Goal: Task Accomplishment & Management: Manage account settings

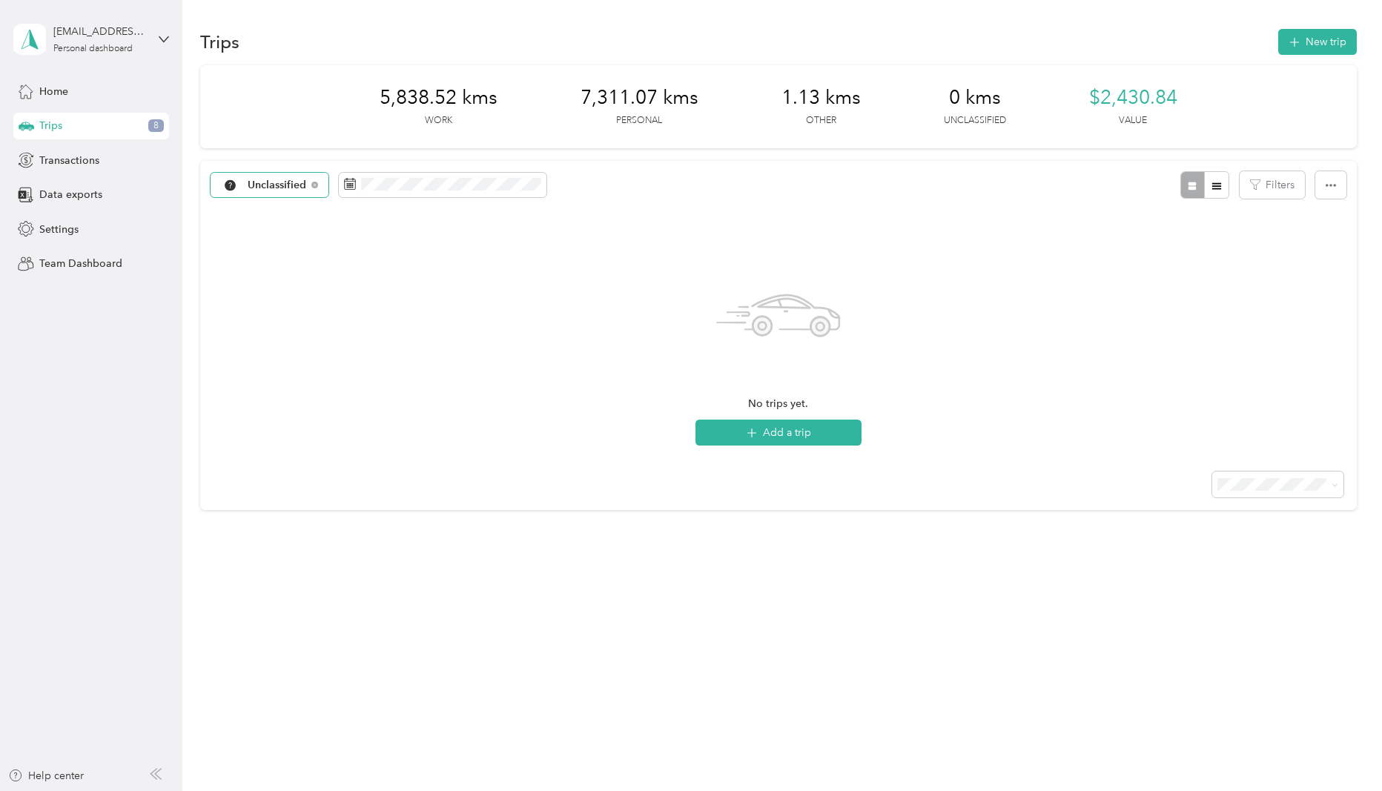
click at [273, 193] on div "Unclassified" at bounding box center [270, 185] width 118 height 25
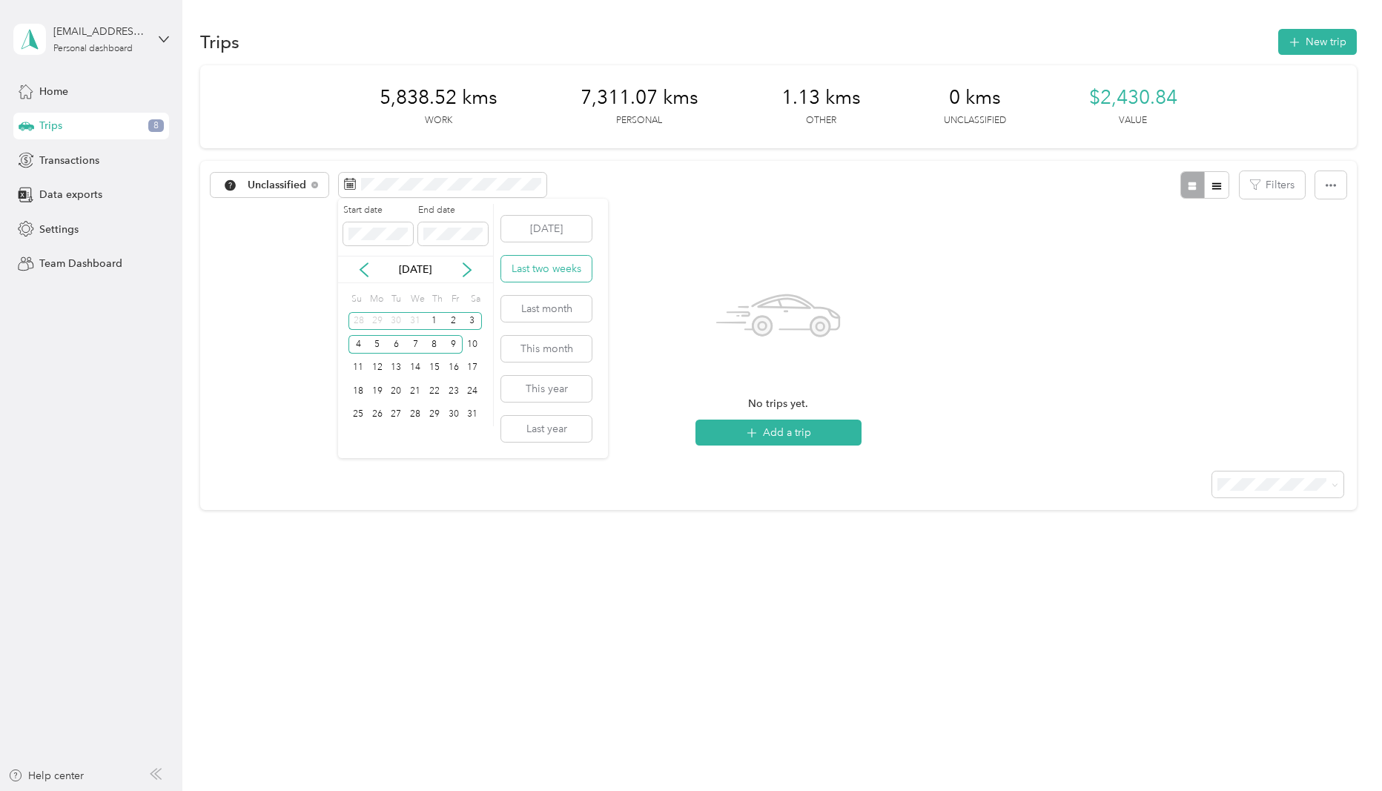
click at [554, 275] on button "Last two weeks" at bounding box center [546, 269] width 90 height 26
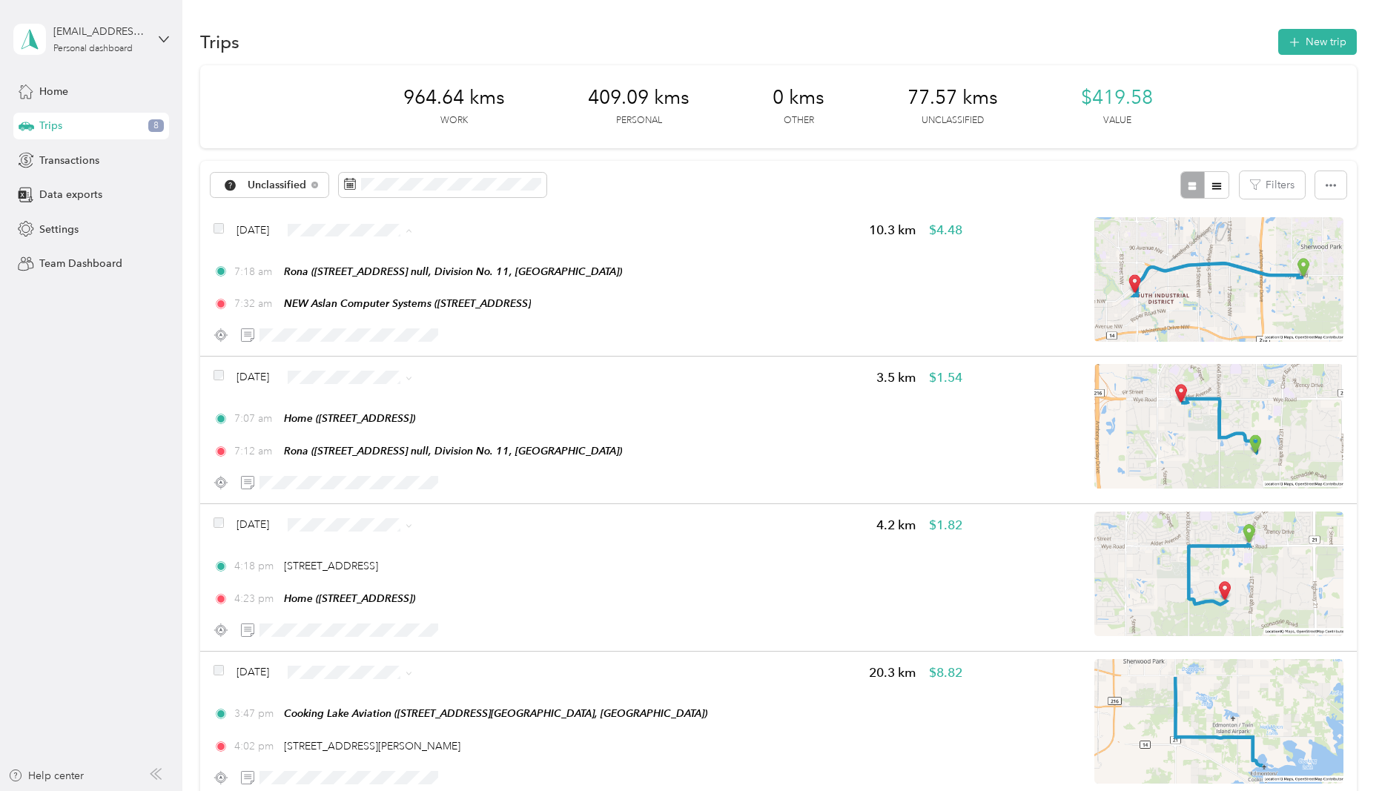
click at [377, 271] on li "Personal" at bounding box center [380, 284] width 135 height 26
click at [362, 273] on li "Personal" at bounding box center [380, 284] width 135 height 26
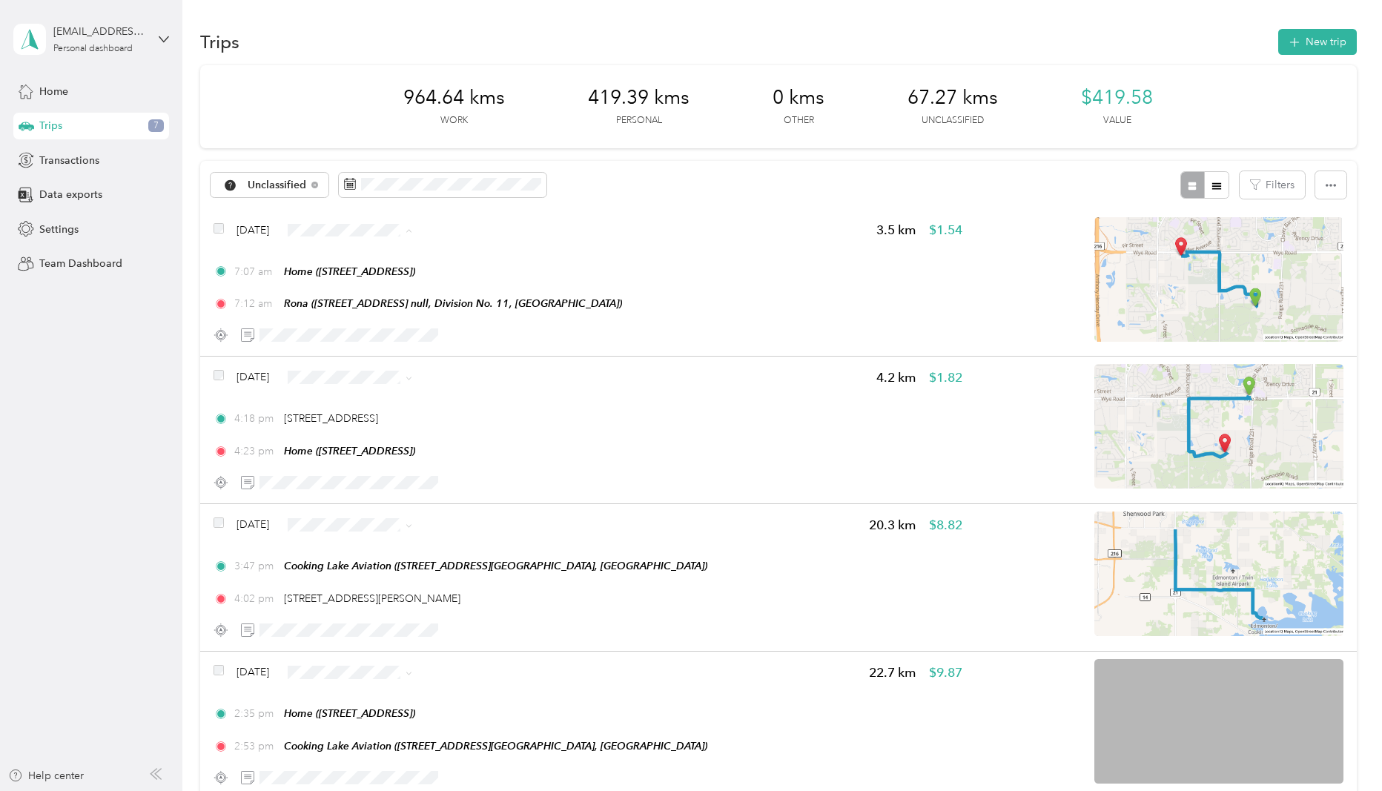
click at [367, 274] on li "Personal" at bounding box center [380, 284] width 135 height 26
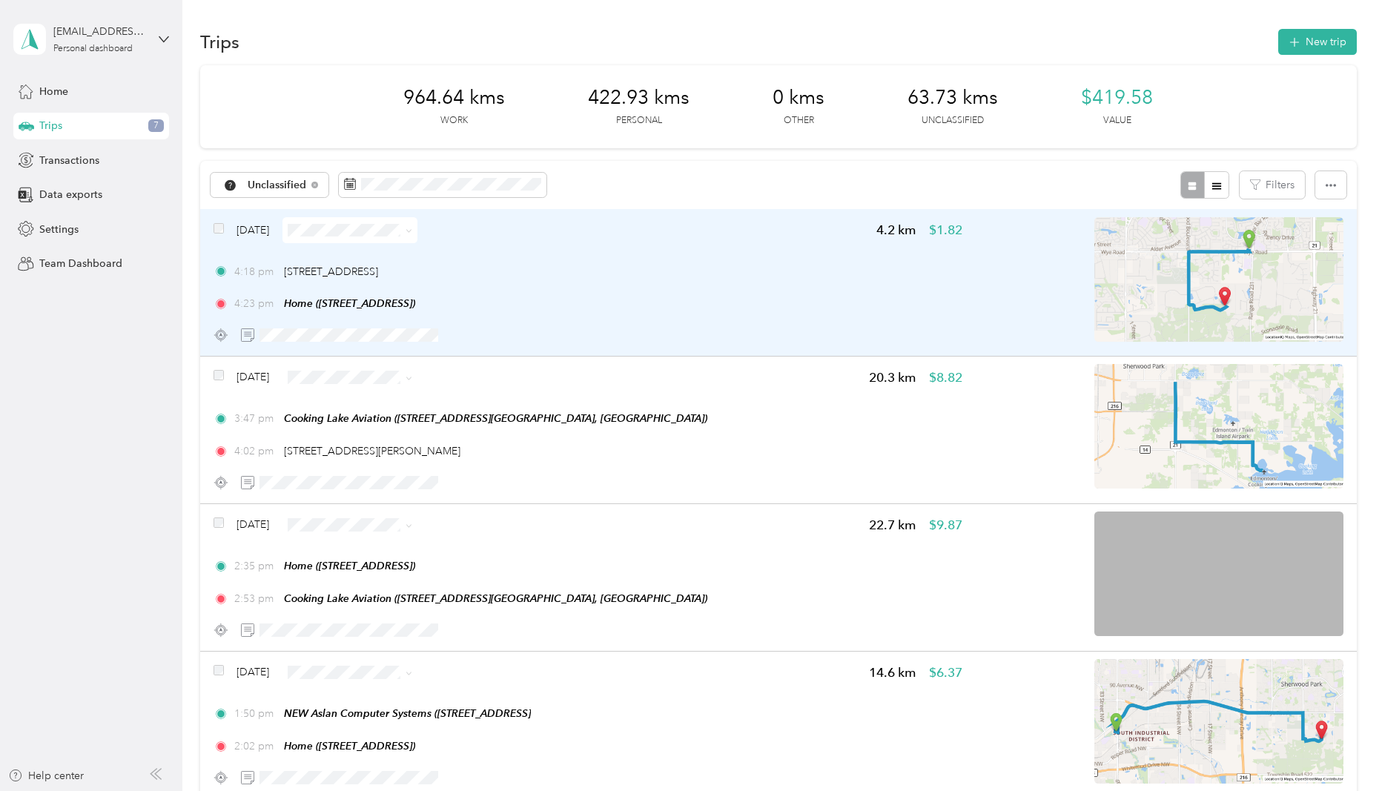
click at [1247, 292] on img at bounding box center [1218, 279] width 249 height 125
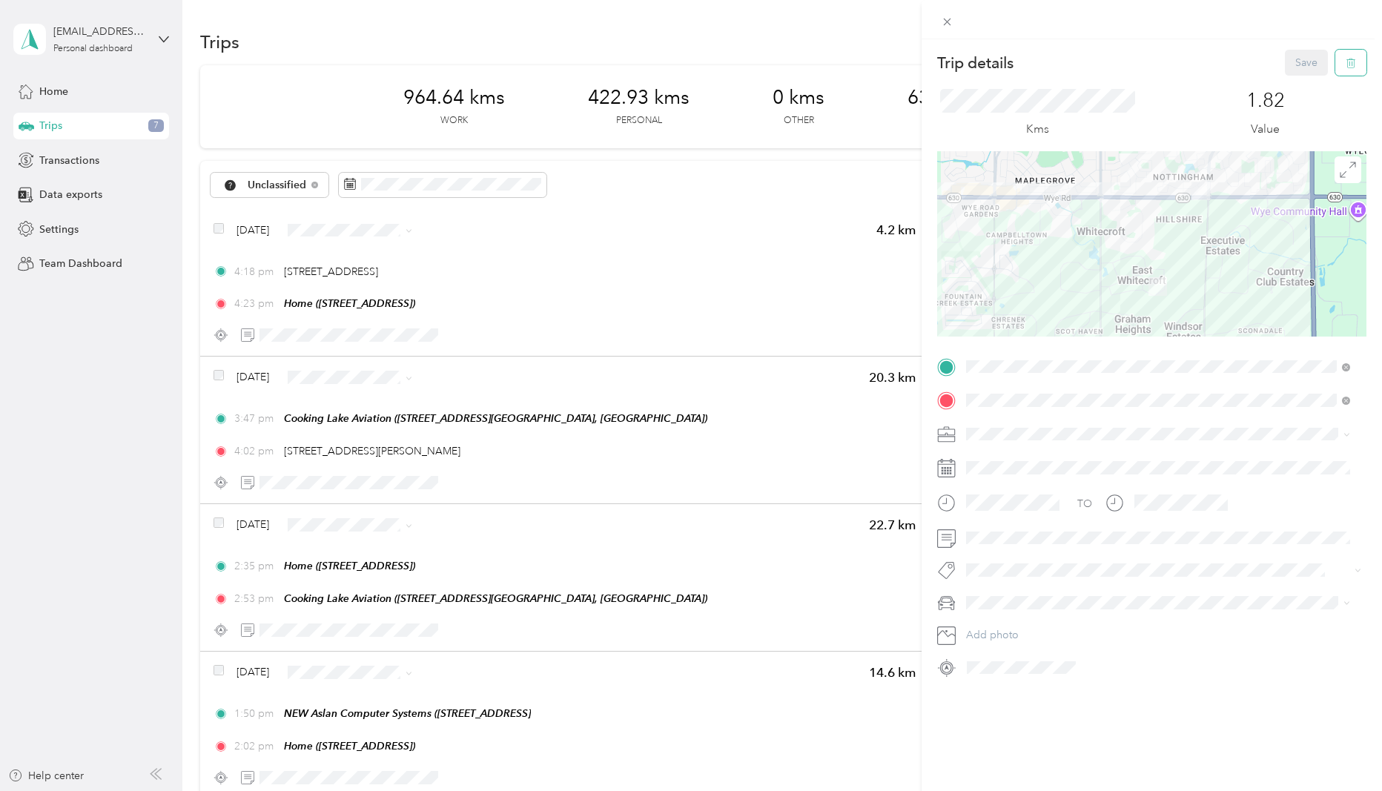
click at [1345, 65] on icon "button" at bounding box center [1350, 63] width 10 height 10
click at [1290, 87] on button "Yes" at bounding box center [1296, 81] width 29 height 24
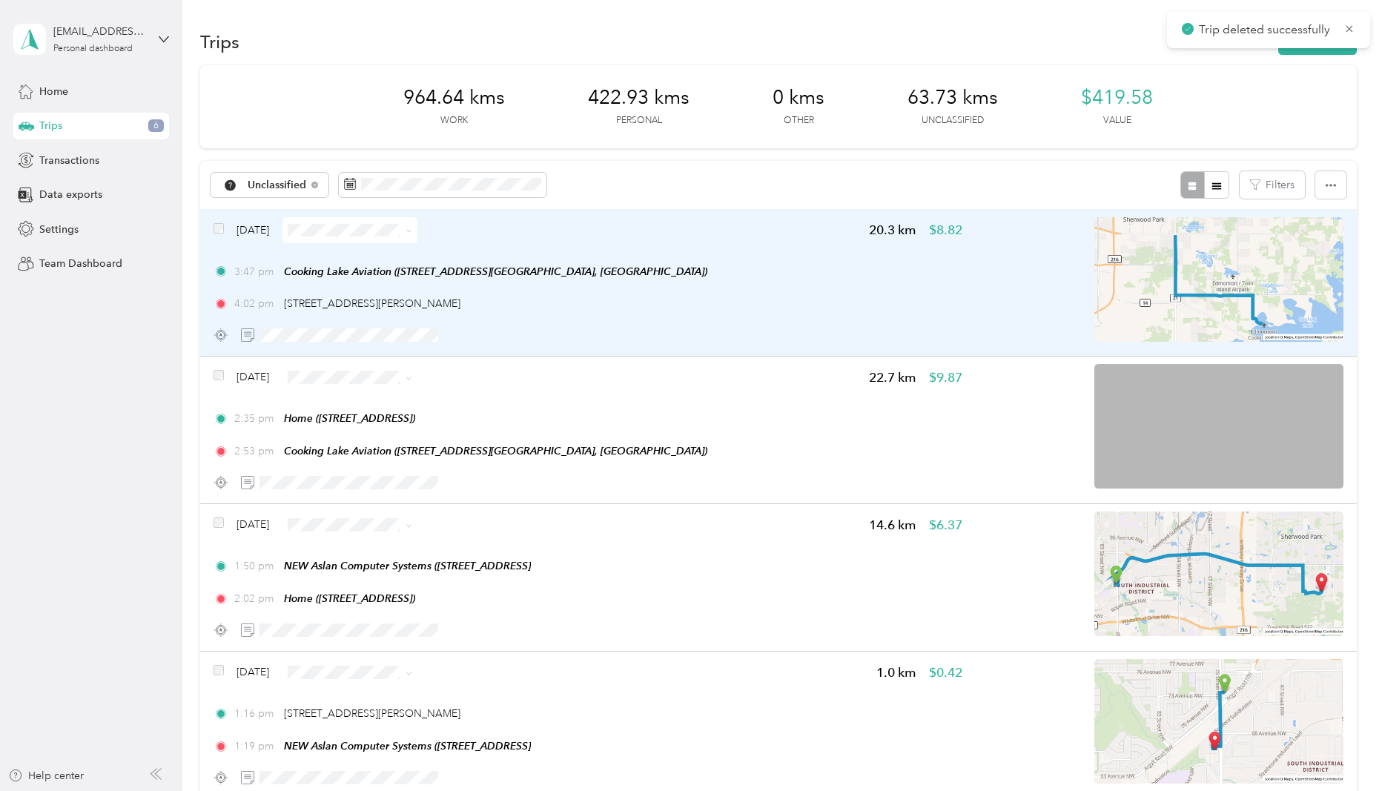
click at [1214, 273] on img at bounding box center [1218, 279] width 249 height 125
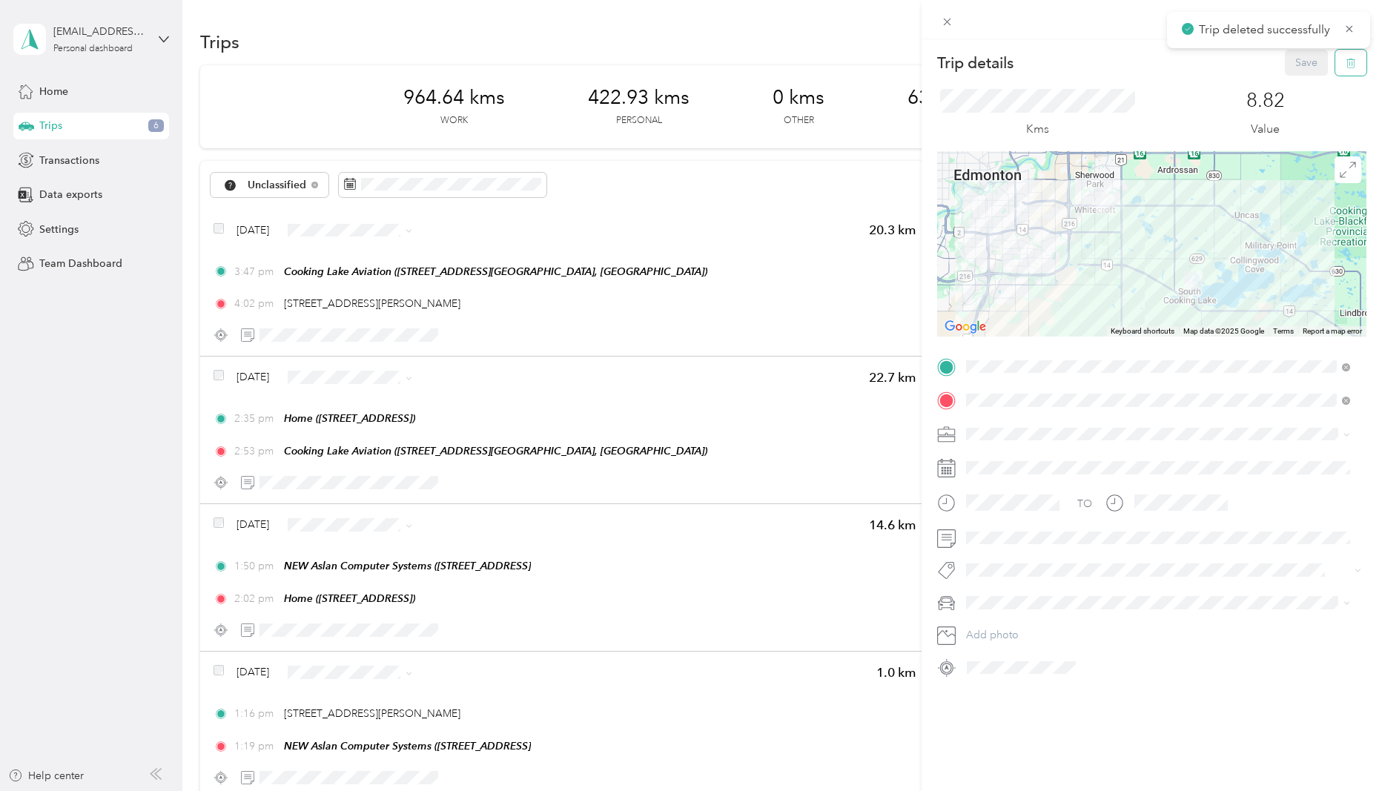
click at [1345, 67] on icon "button" at bounding box center [1350, 63] width 10 height 10
click at [1292, 76] on button "Yes" at bounding box center [1296, 81] width 29 height 24
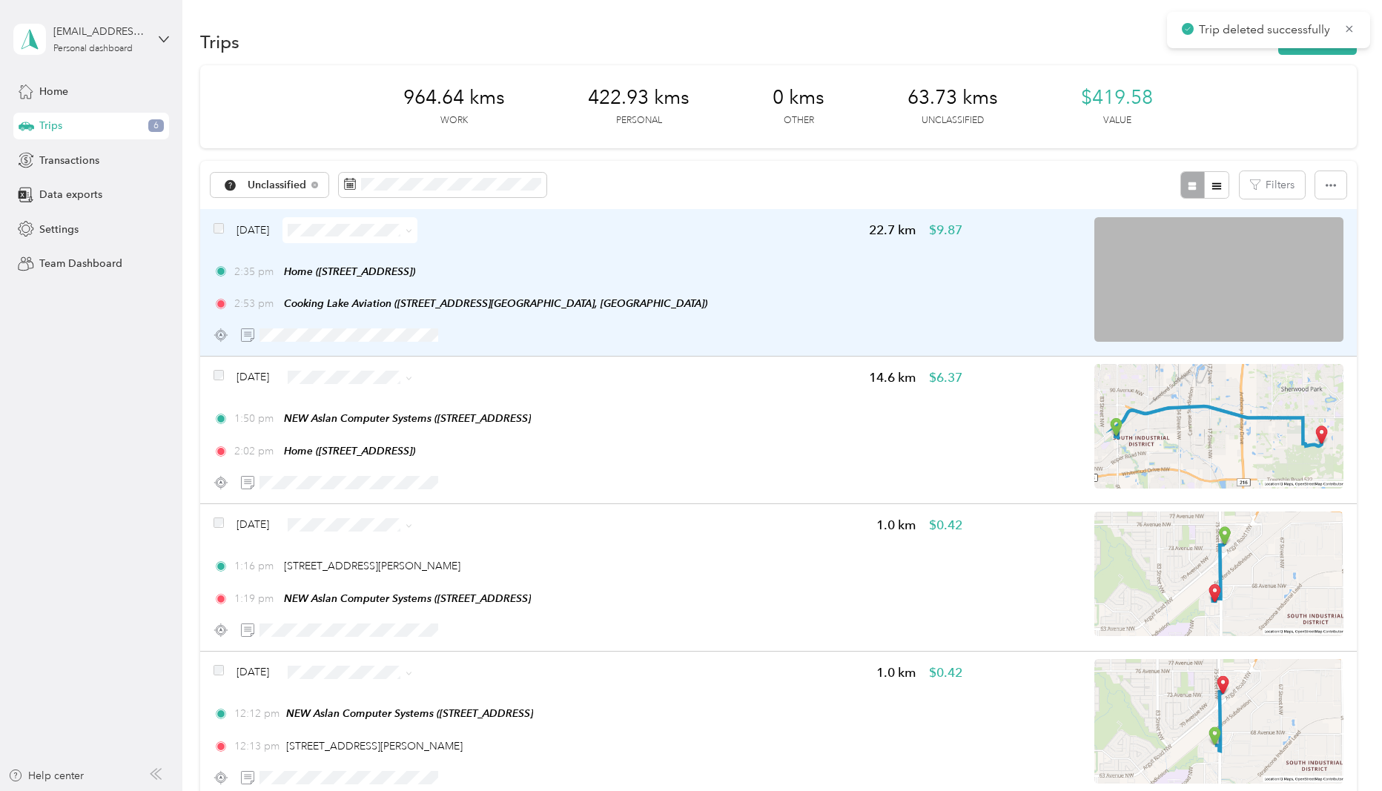
click at [1220, 276] on img at bounding box center [1218, 279] width 249 height 125
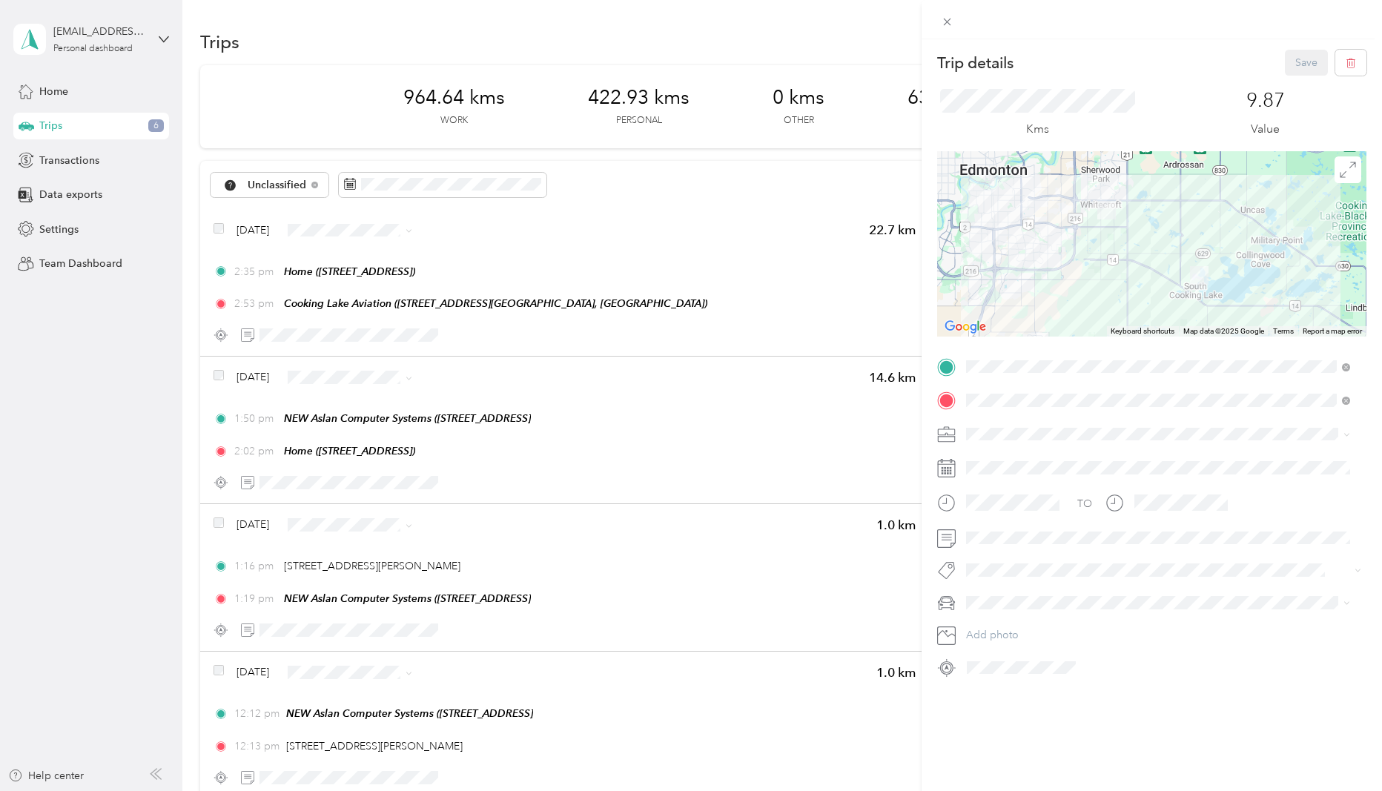
click at [1142, 100] on div "Kms 9.87 Value" at bounding box center [1151, 114] width 429 height 76
click at [944, 13] on span at bounding box center [947, 21] width 21 height 21
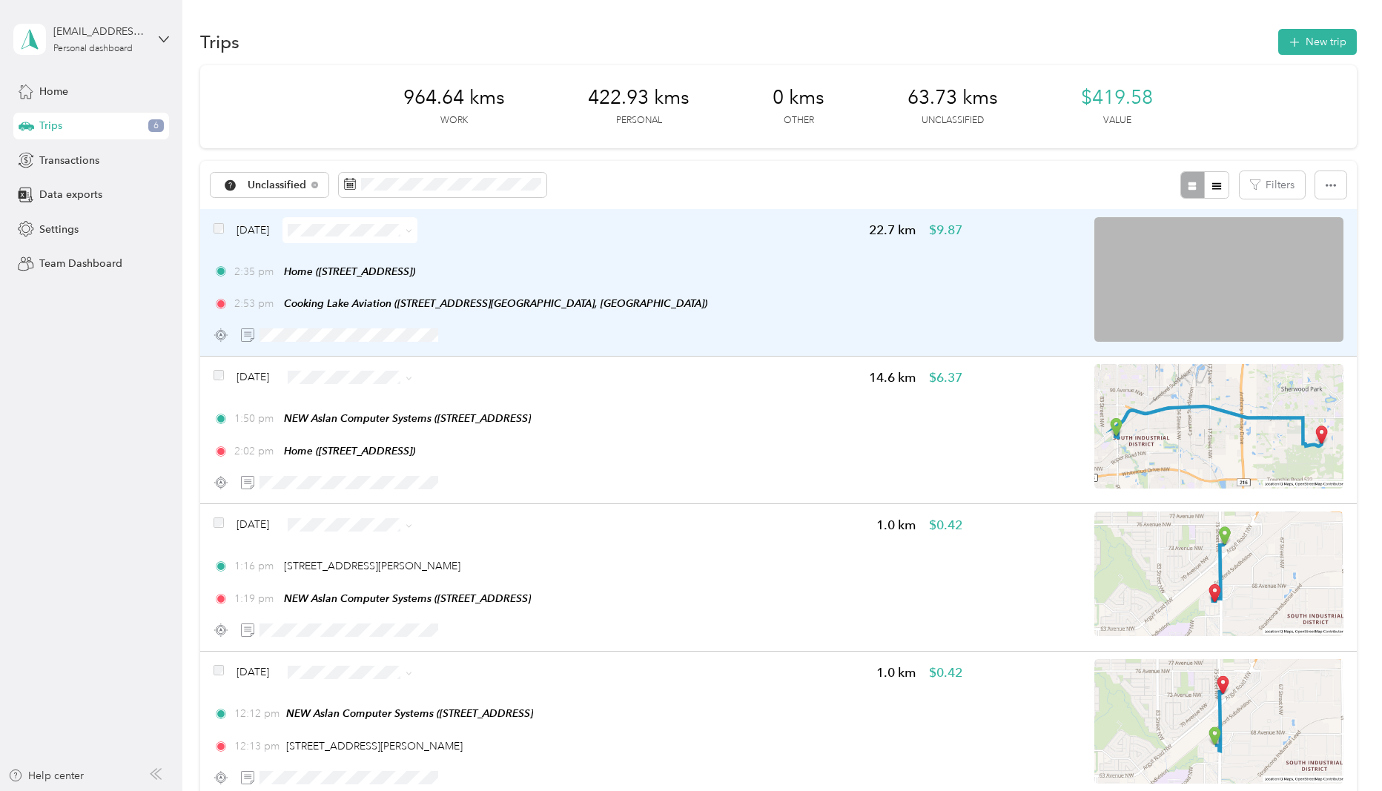
click at [1191, 294] on img at bounding box center [1218, 279] width 249 height 125
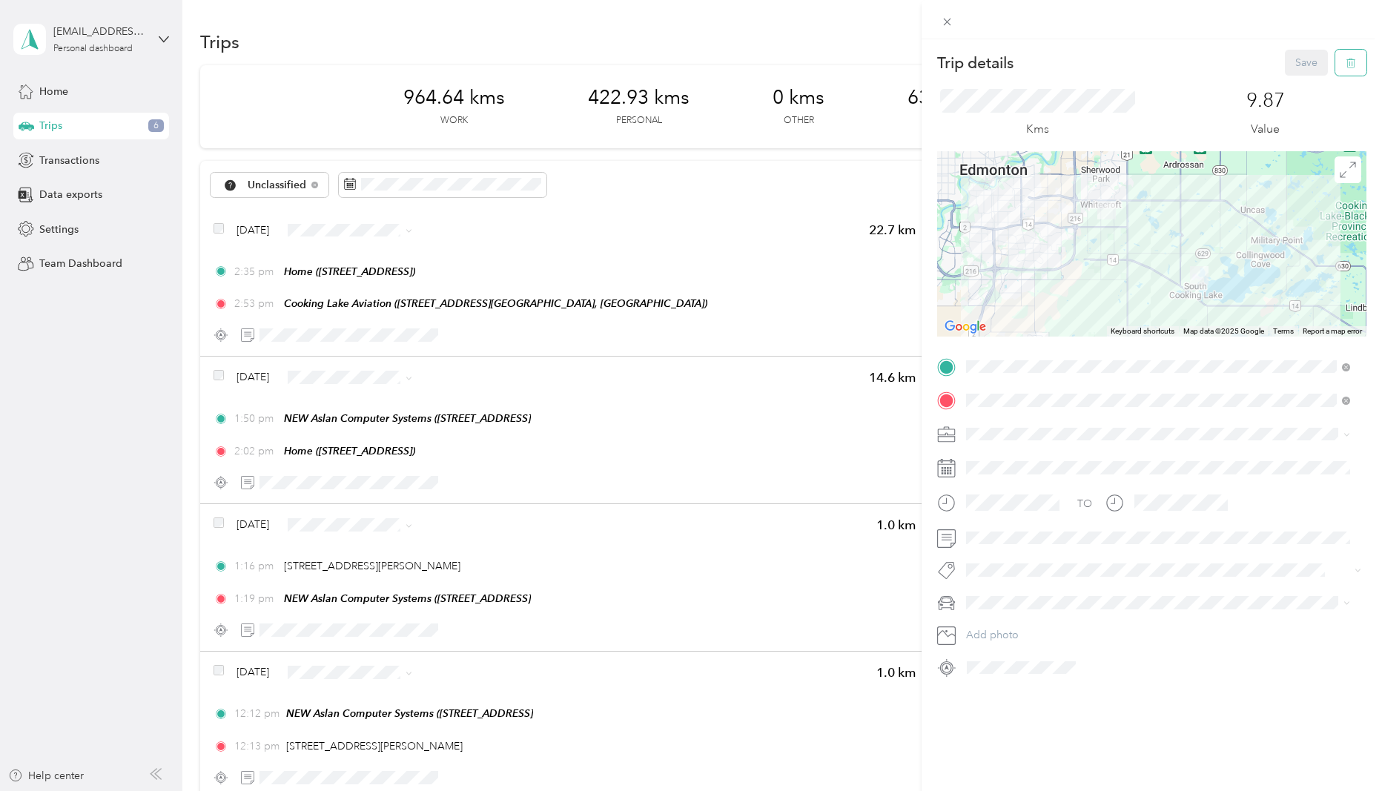
click at [1345, 57] on span "button" at bounding box center [1350, 62] width 10 height 13
drag, startPoint x: 1293, startPoint y: 99, endPoint x: 1293, endPoint y: 86, distance: 13.3
click at [1293, 98] on div "Are you sure you want to delete this trip? This action cannot be undone. No Yes" at bounding box center [1199, 62] width 245 height 81
click at [1293, 80] on button "Yes" at bounding box center [1296, 74] width 29 height 24
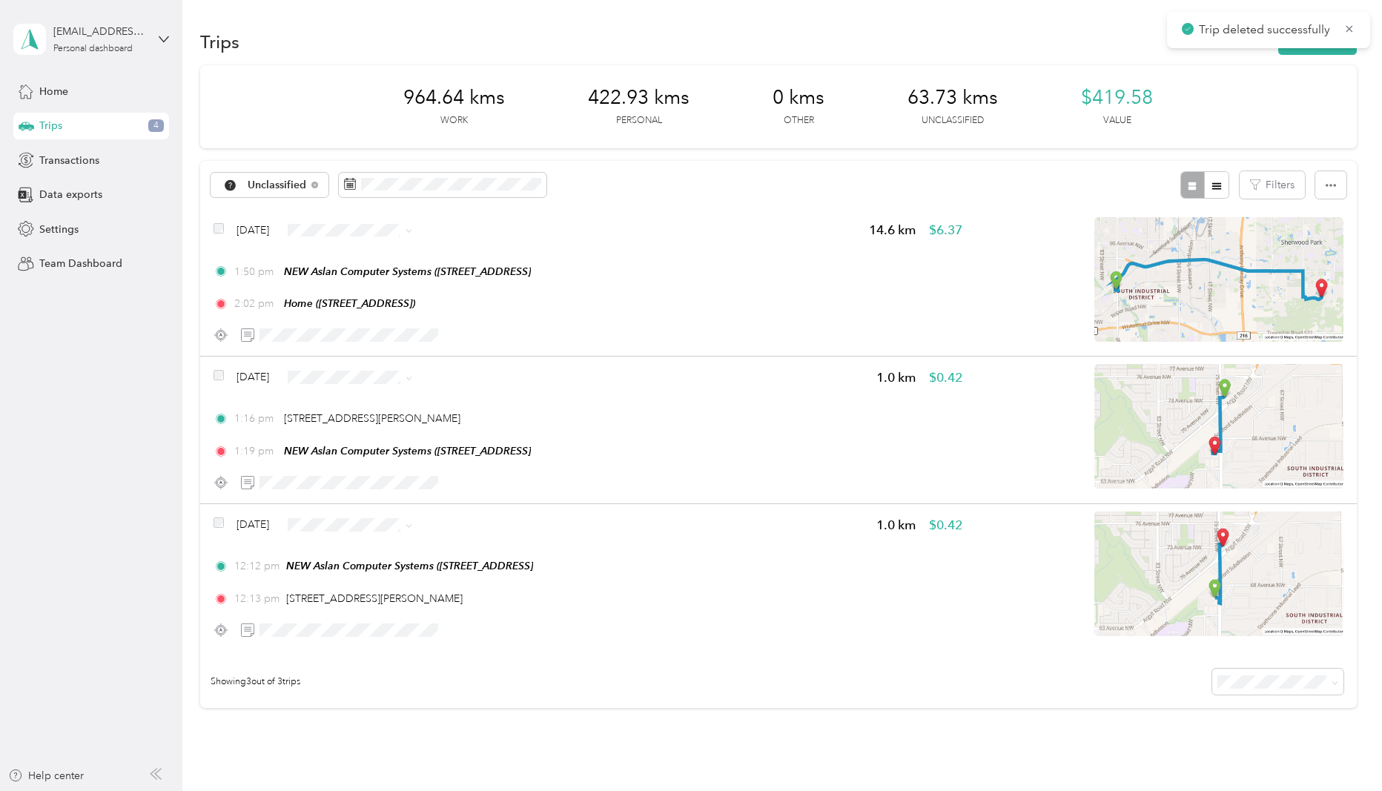
click at [1358, 36] on div "Trip deleted successfully" at bounding box center [1268, 30] width 203 height 36
click at [1350, 26] on icon at bounding box center [1349, 28] width 12 height 13
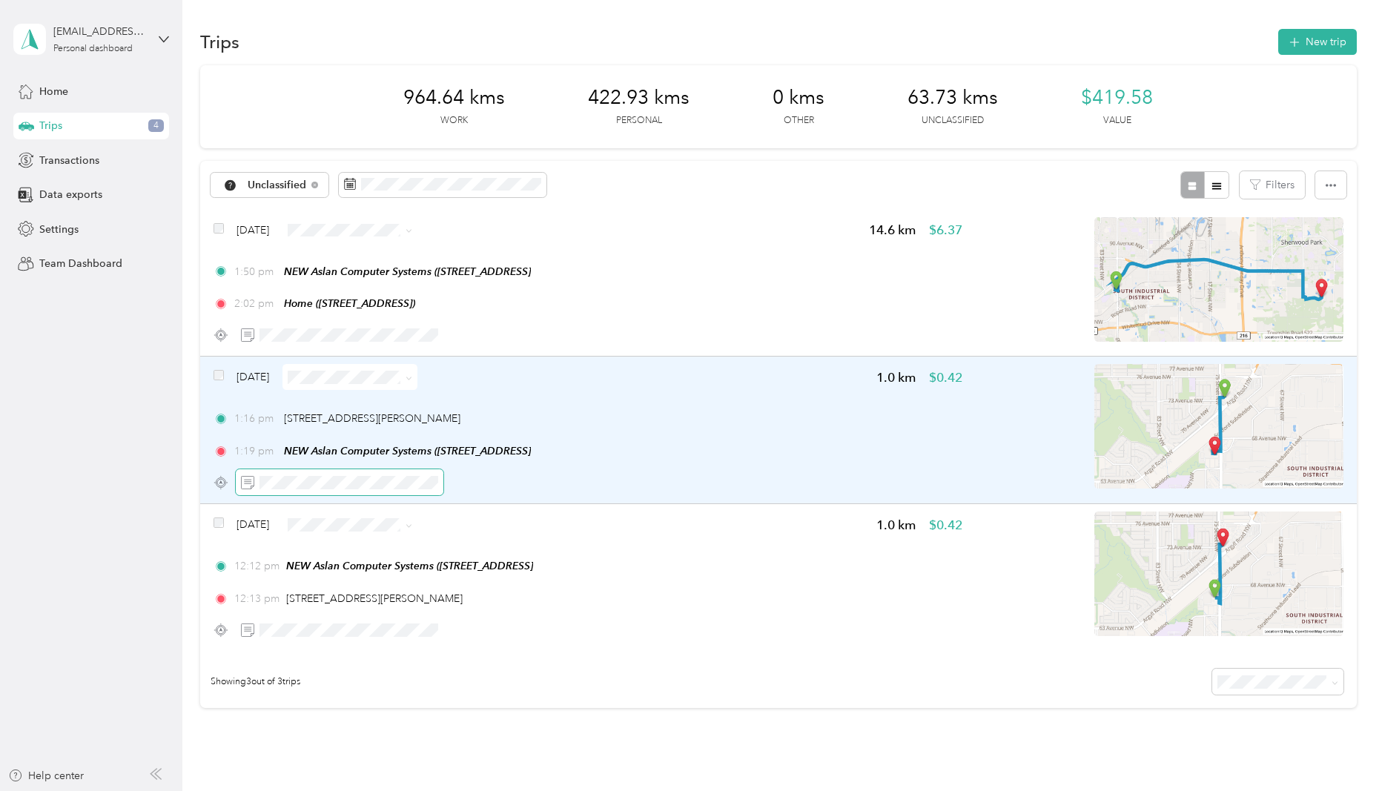
click at [299, 473] on span at bounding box center [340, 482] width 208 height 26
click at [299, 474] on span at bounding box center [340, 482] width 208 height 26
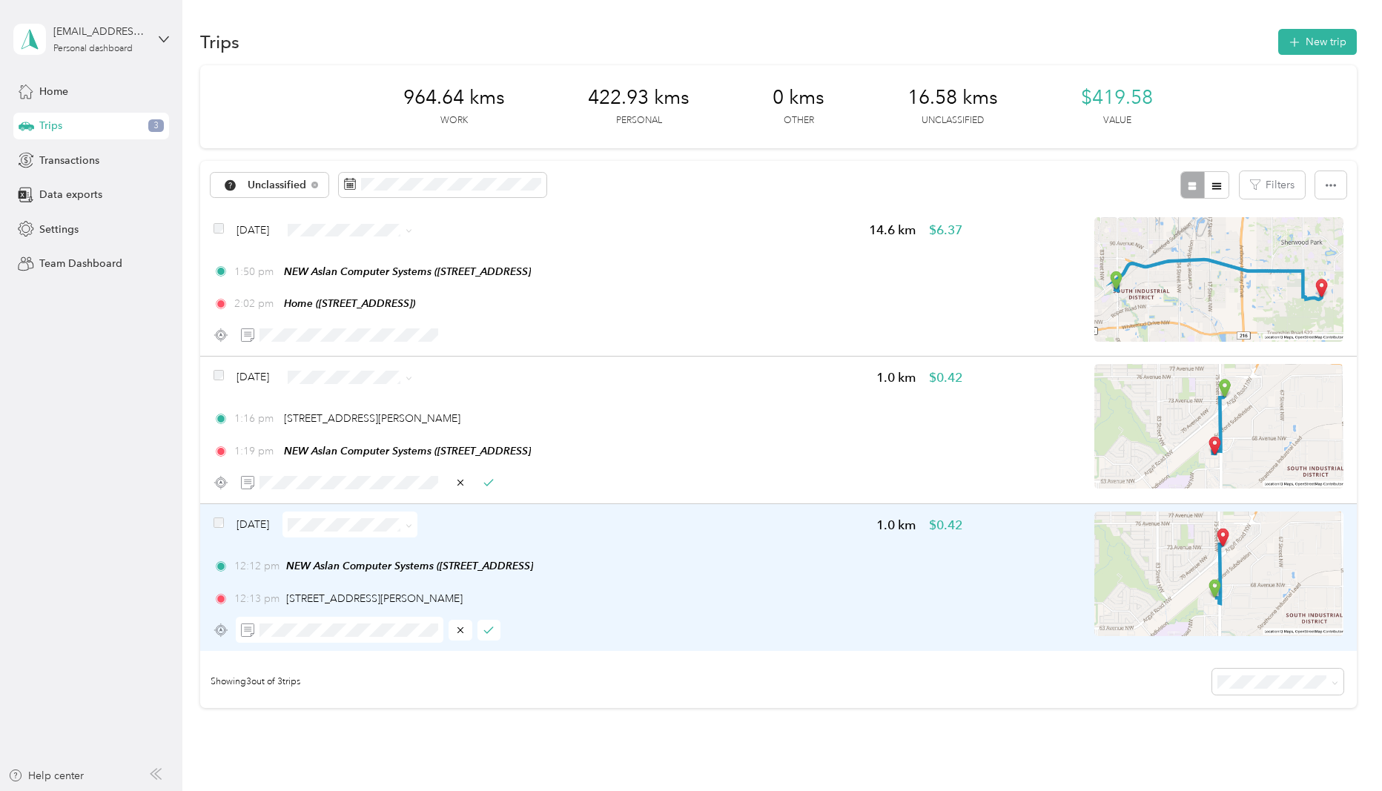
click at [493, 627] on icon "button" at bounding box center [488, 630] width 10 height 10
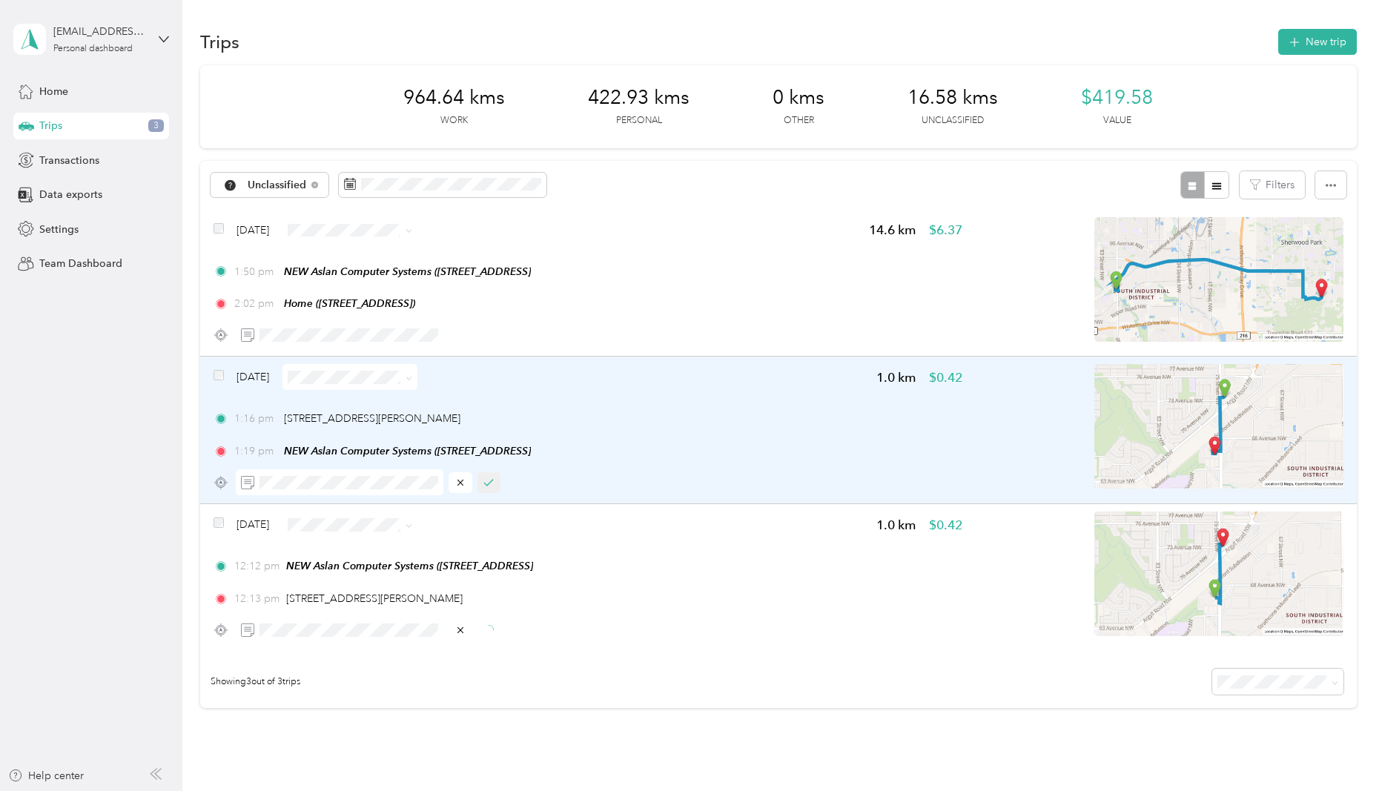
click at [495, 477] on button "button" at bounding box center [489, 482] width 24 height 21
click at [345, 553] on span "Work" at bounding box center [380, 552] width 114 height 16
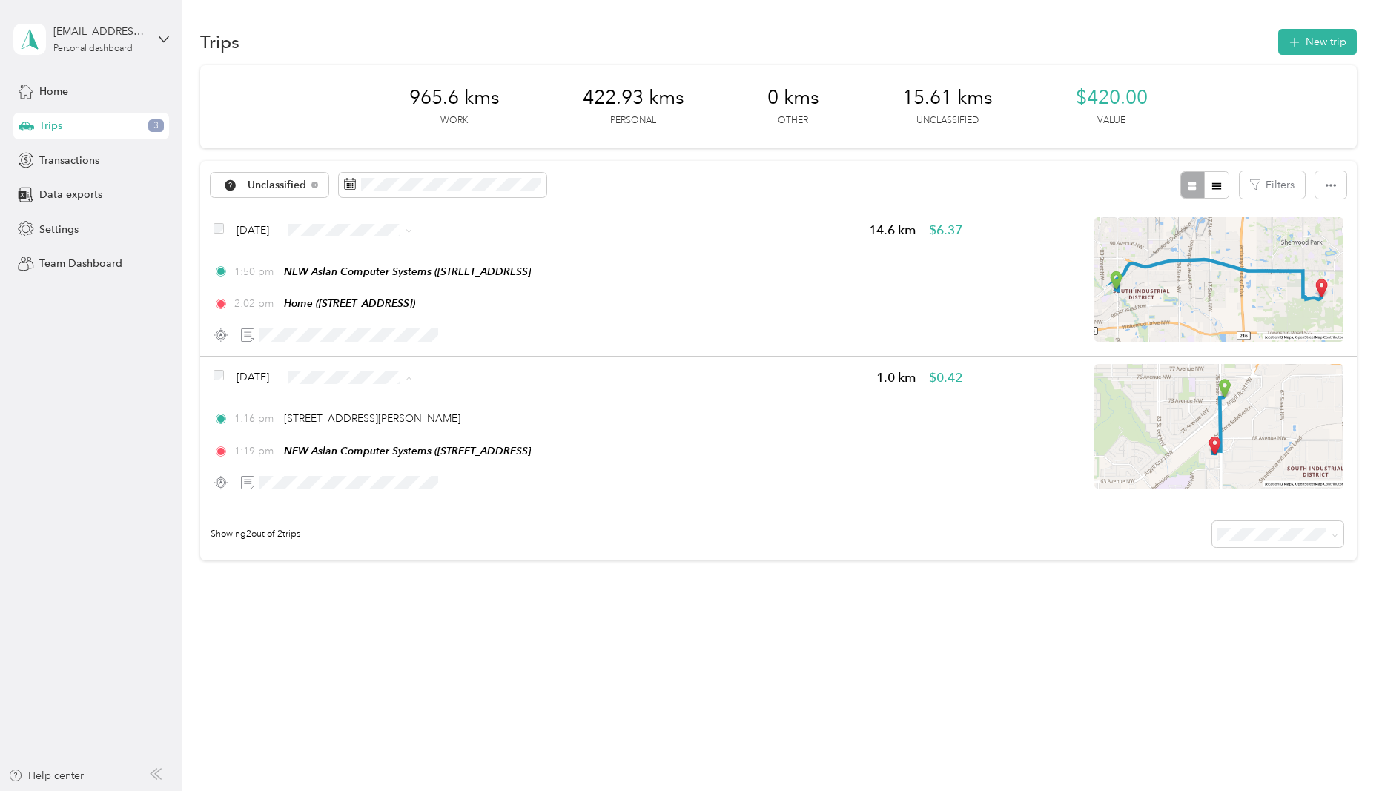
click at [402, 405] on span "Work" at bounding box center [393, 405] width 88 height 16
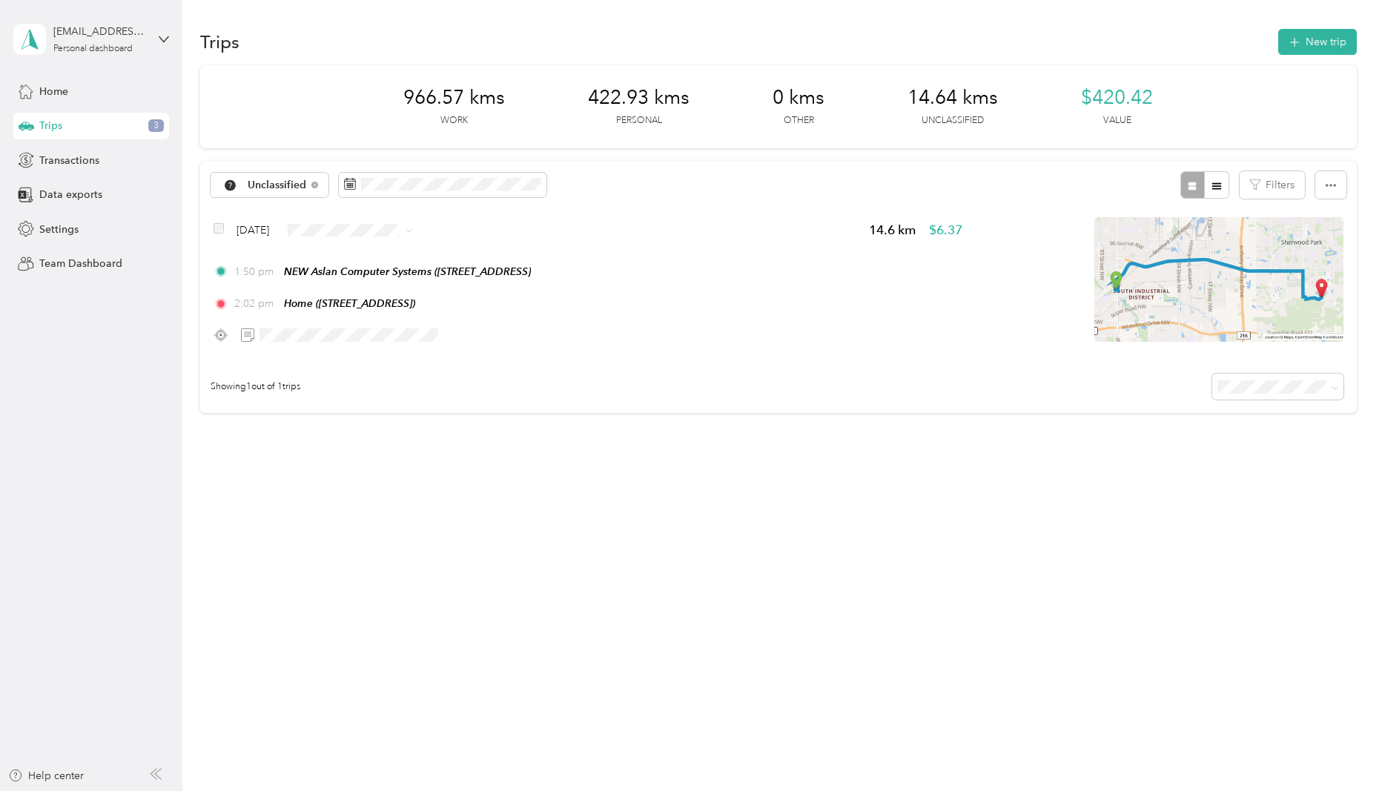
click at [361, 279] on span "Personal" at bounding box center [393, 284] width 88 height 16
